Goal: Check status: Check status

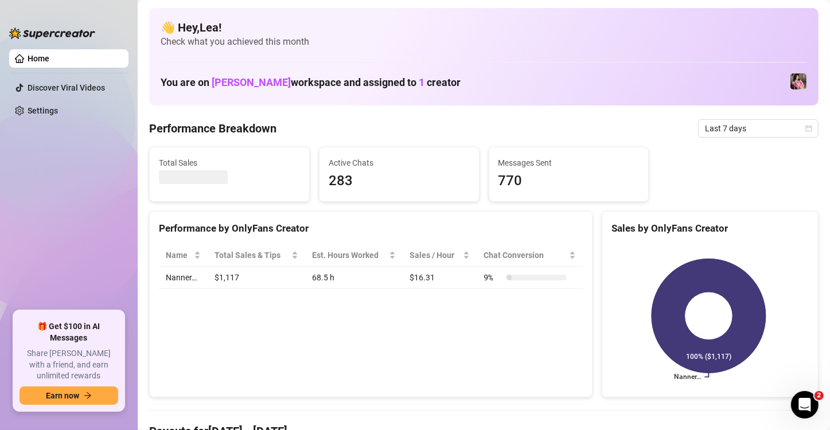
click at [805, 130] on div "Last 7 days" at bounding box center [758, 128] width 120 height 18
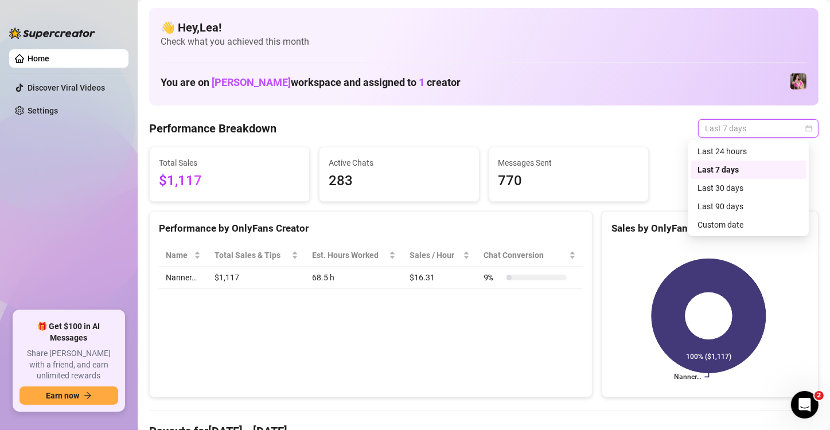
click at [759, 224] on div "Custom date" at bounding box center [749, 225] width 102 height 13
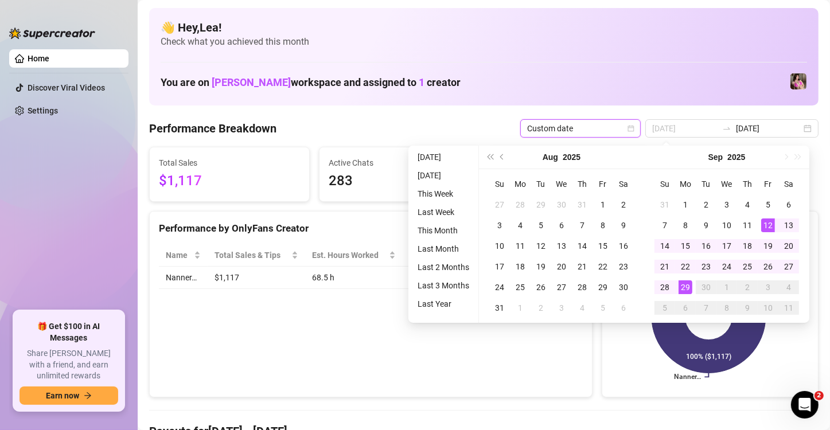
click at [702, 290] on div "30" at bounding box center [706, 288] width 14 height 14
click at [699, 281] on div "30" at bounding box center [706, 288] width 14 height 14
click at [689, 282] on div "29" at bounding box center [686, 288] width 14 height 14
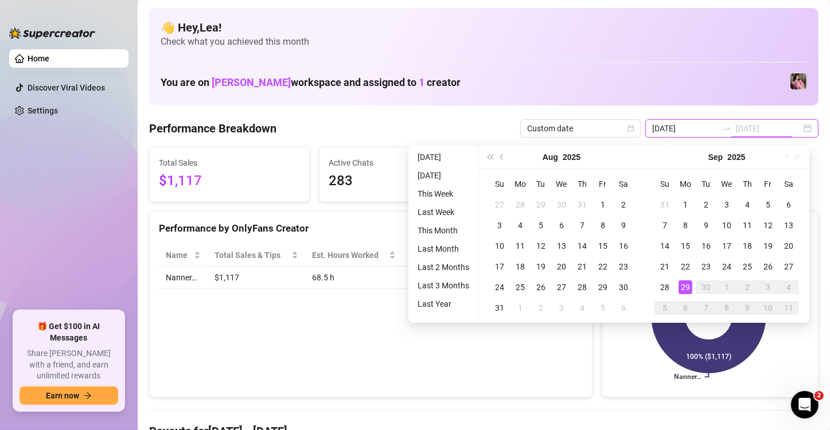
type input "[DATE]"
click at [692, 278] on td "29" at bounding box center [685, 287] width 21 height 21
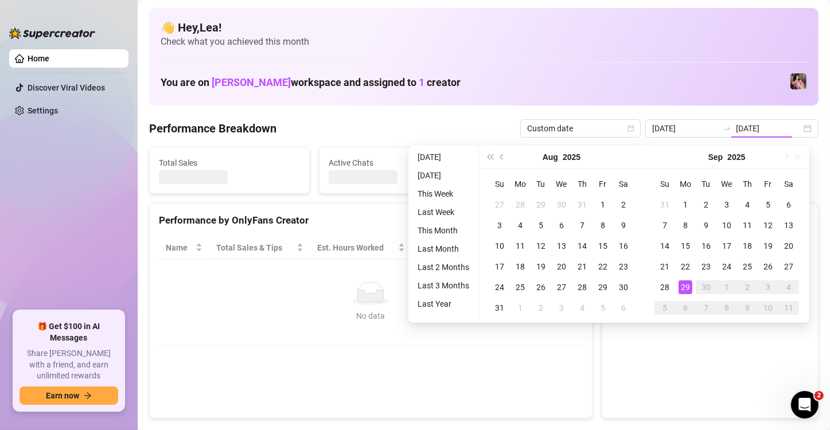
type input "[DATE]"
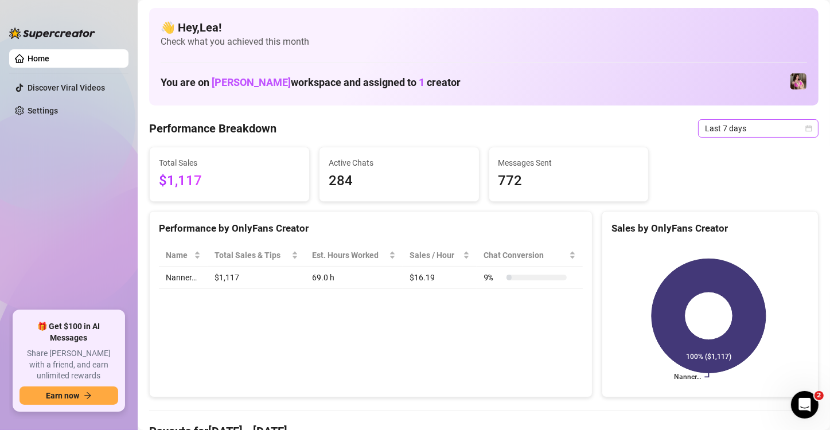
click at [806, 130] on icon "calendar" at bounding box center [809, 128] width 7 height 7
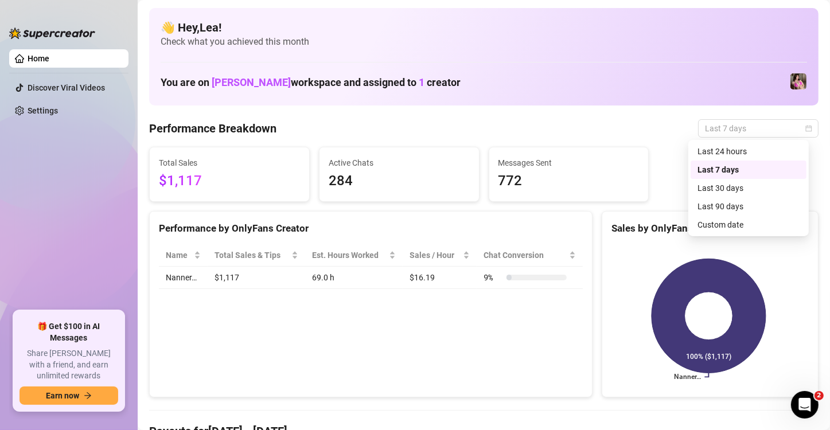
click at [770, 224] on div "Custom date" at bounding box center [749, 225] width 102 height 13
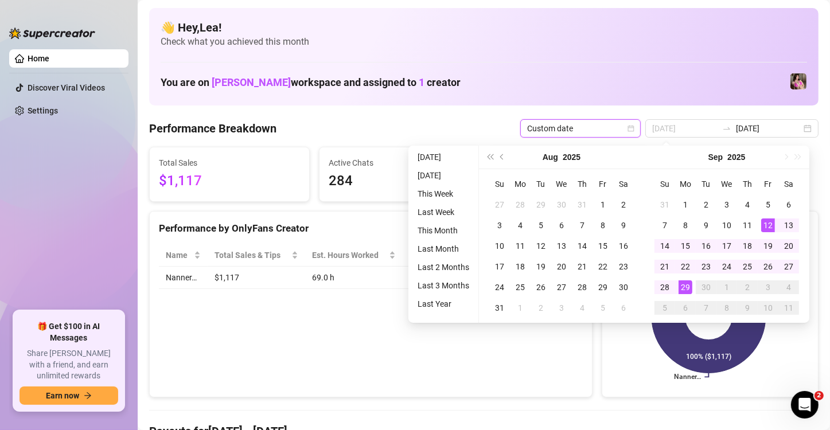
click at [685, 288] on div "29" at bounding box center [686, 288] width 14 height 14
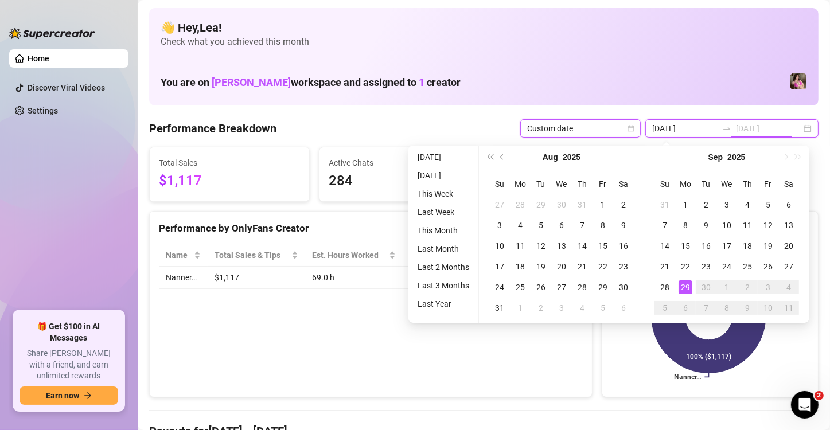
type input "[DATE]"
click at [688, 290] on div "29" at bounding box center [686, 288] width 14 height 14
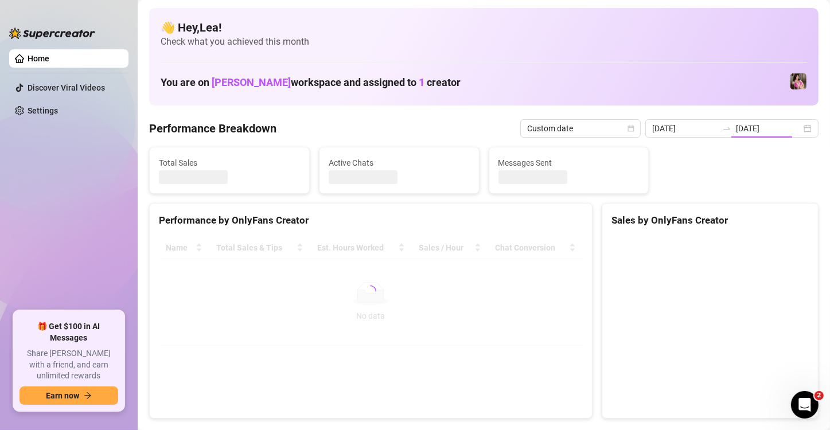
type input "[DATE]"
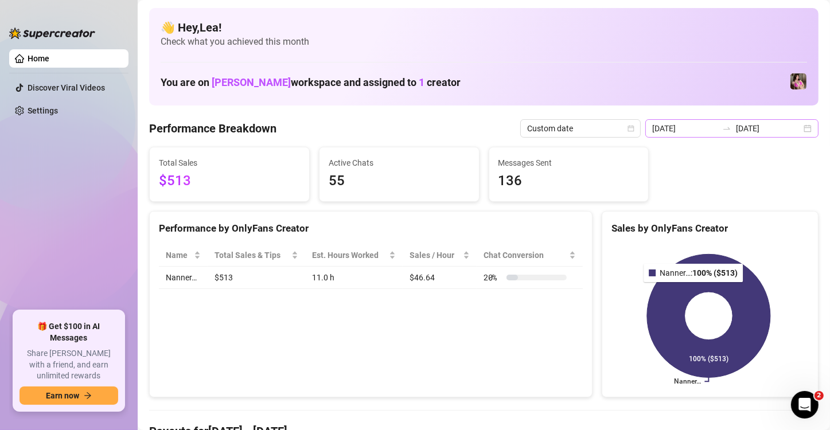
click at [805, 131] on div "[DATE] [DATE]" at bounding box center [731, 128] width 173 height 18
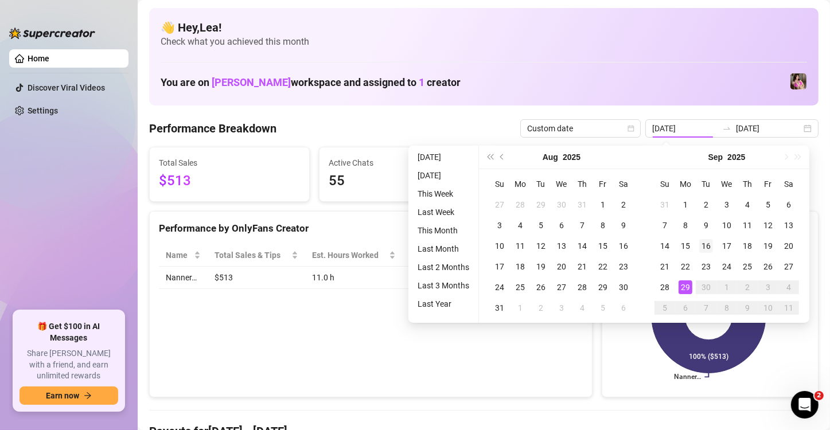
click at [710, 239] on td "16" at bounding box center [706, 246] width 21 height 21
type input "[DATE]"
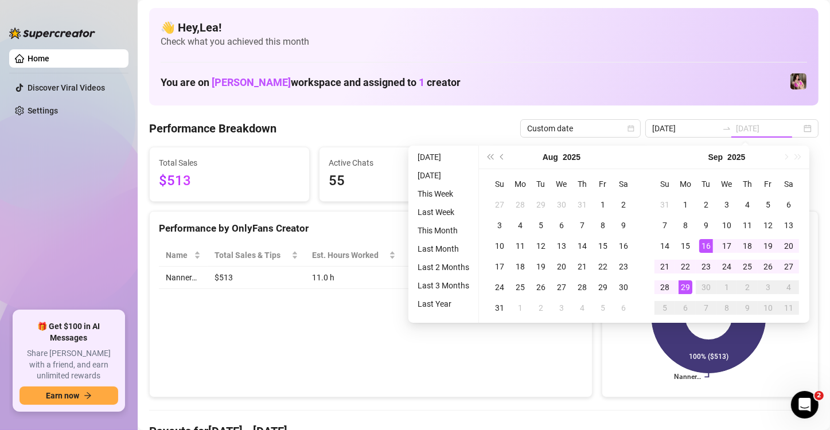
click at [687, 287] on div "29" at bounding box center [686, 288] width 14 height 14
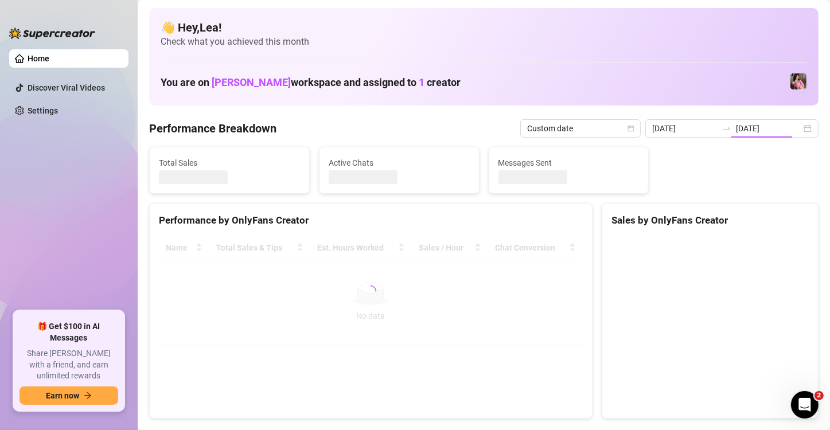
type input "[DATE]"
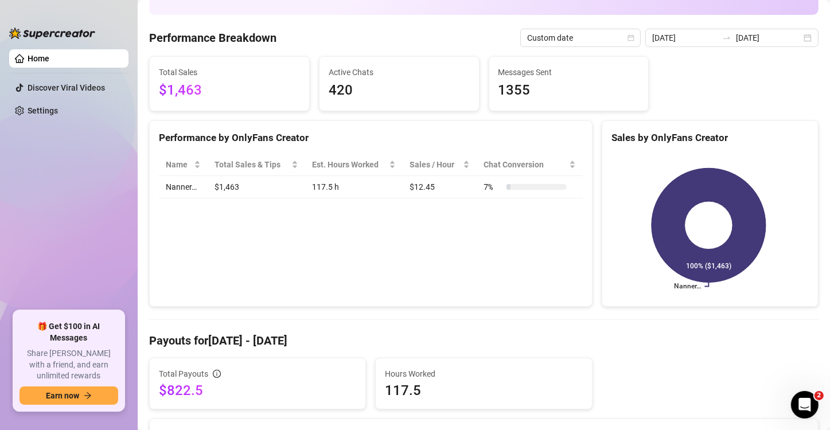
scroll to position [94, 0]
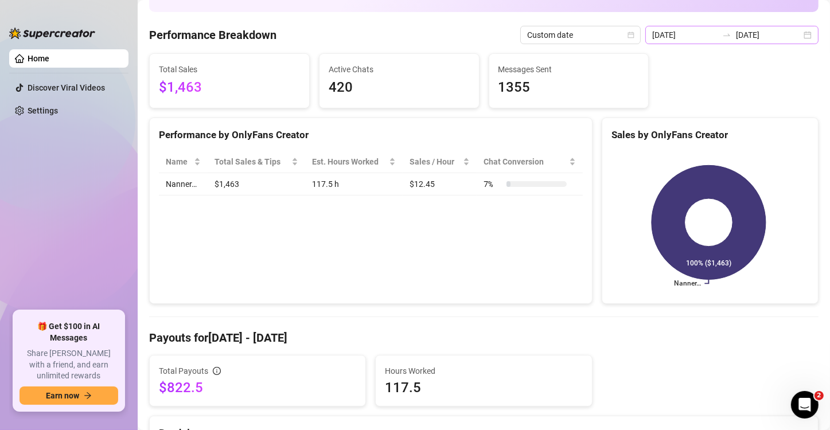
click at [666, 41] on div "[DATE] [DATE]" at bounding box center [731, 35] width 173 height 18
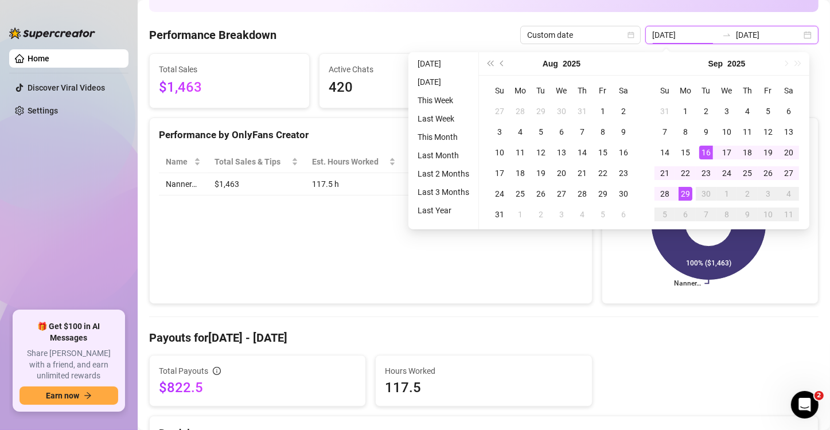
type input "[DATE]"
click at [688, 199] on div "29" at bounding box center [686, 194] width 14 height 14
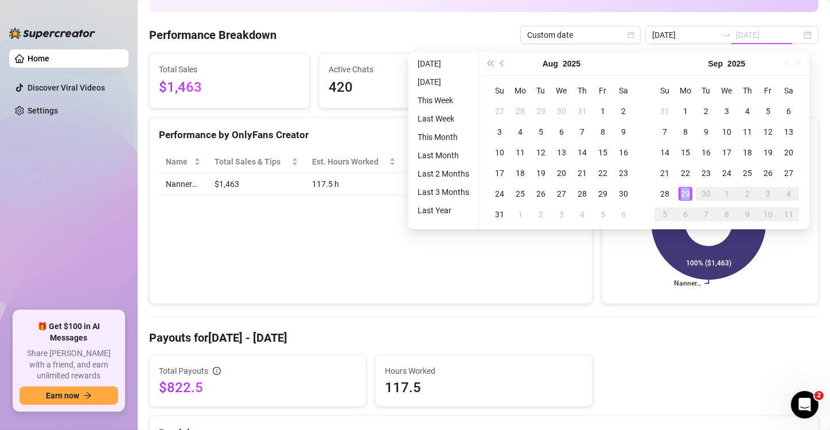
click at [688, 199] on div "29" at bounding box center [686, 194] width 14 height 14
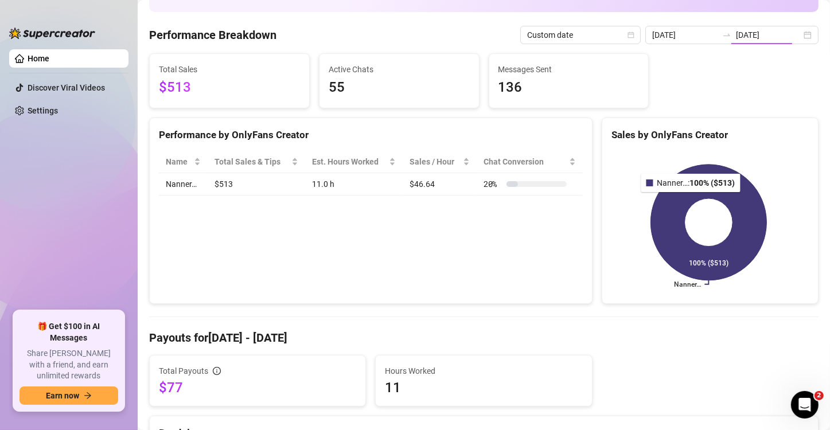
type input "[DATE]"
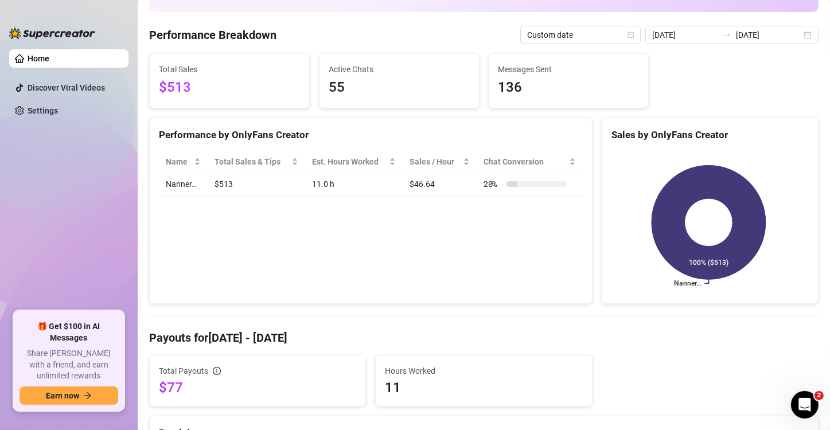
click at [624, 260] on rect at bounding box center [709, 222] width 195 height 143
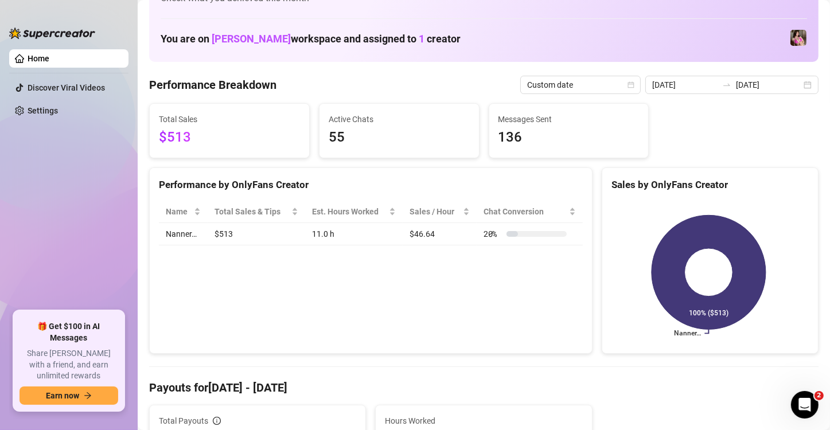
scroll to position [21, 0]
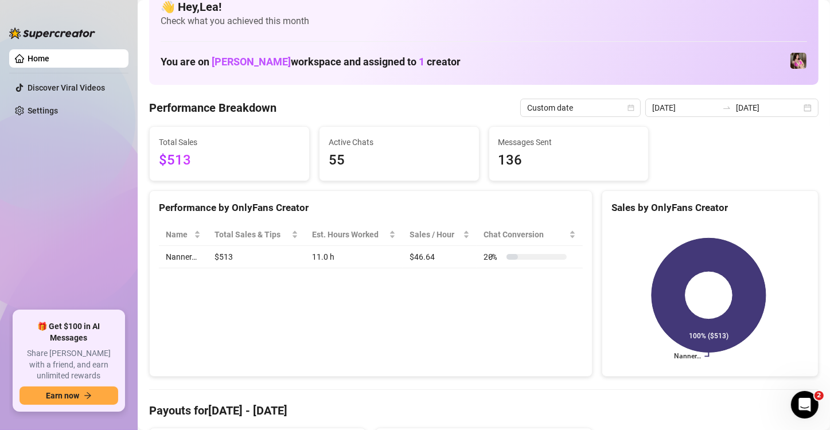
click at [805, 134] on div "Total Sales $513 Active Chats 55 Messages Sent 136" at bounding box center [484, 153] width 679 height 55
click at [800, 108] on div "[DATE] [DATE]" at bounding box center [731, 108] width 173 height 18
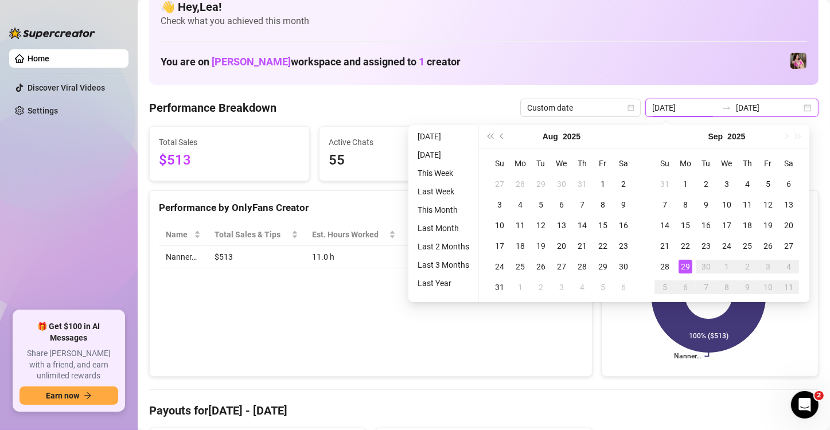
type input "[DATE]"
